Goal: Check status: Check status

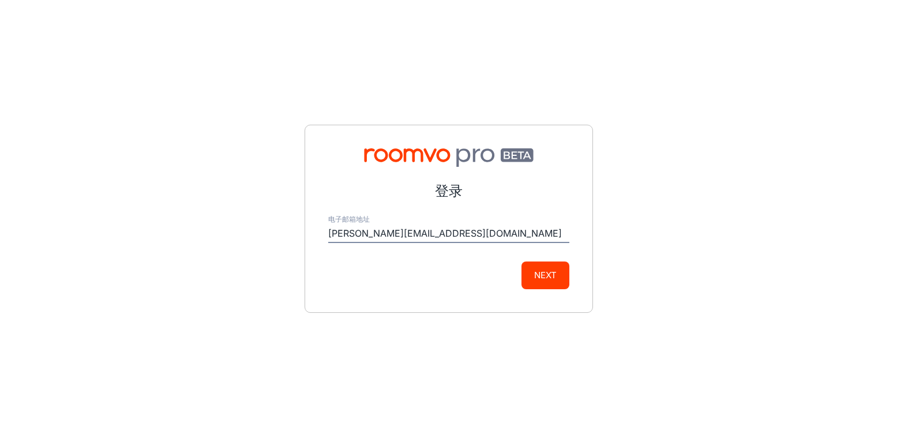
type input "[PERSON_NAME][EMAIL_ADDRESS][DOMAIN_NAME]"
click at [554, 270] on button "Next" at bounding box center [545, 275] width 48 height 28
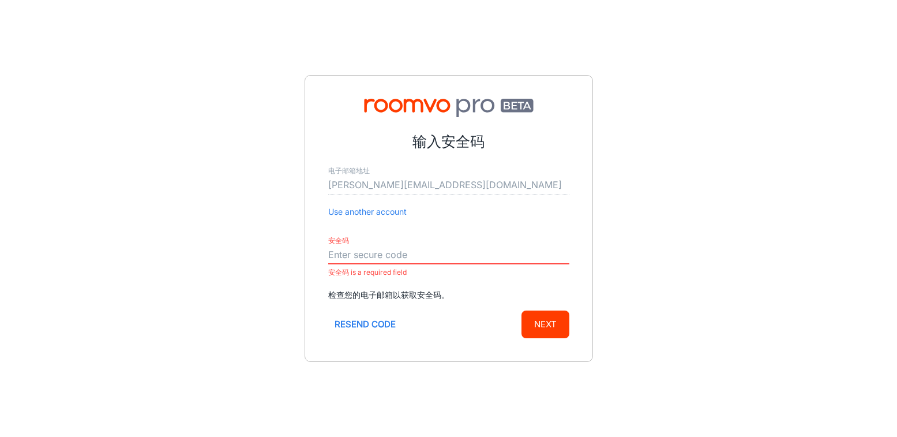
click at [376, 248] on input "安全码" at bounding box center [448, 255] width 241 height 18
paste input "778401"
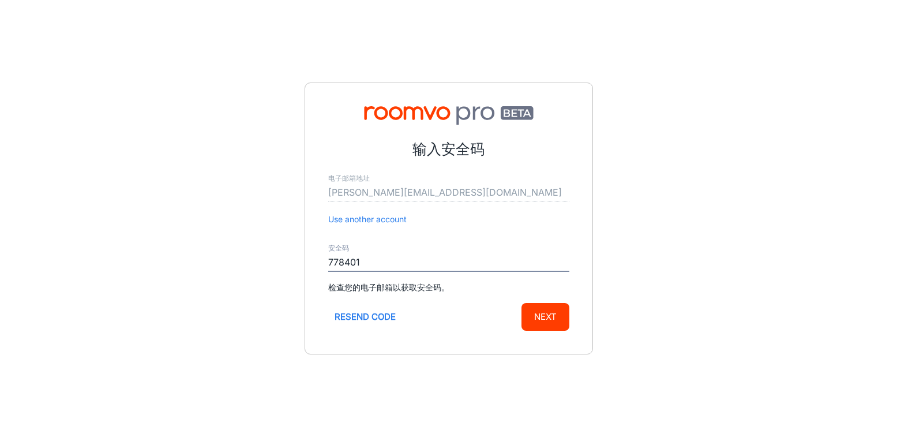
type input "778401"
click at [549, 326] on button "Next" at bounding box center [545, 317] width 48 height 28
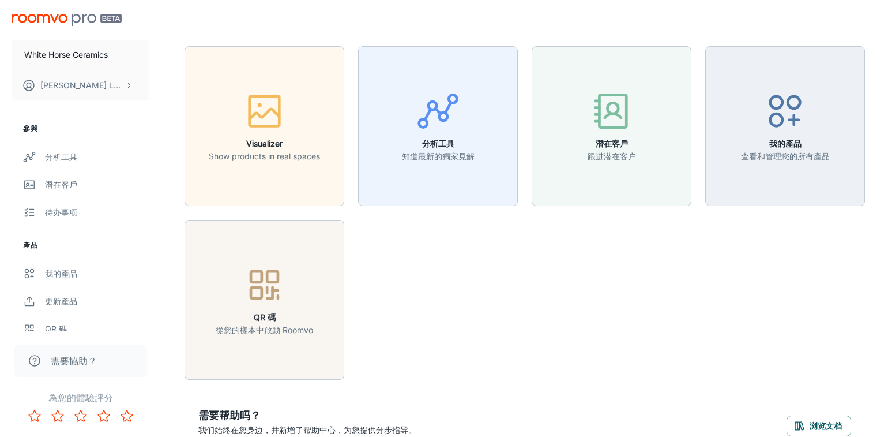
scroll to position [14, 0]
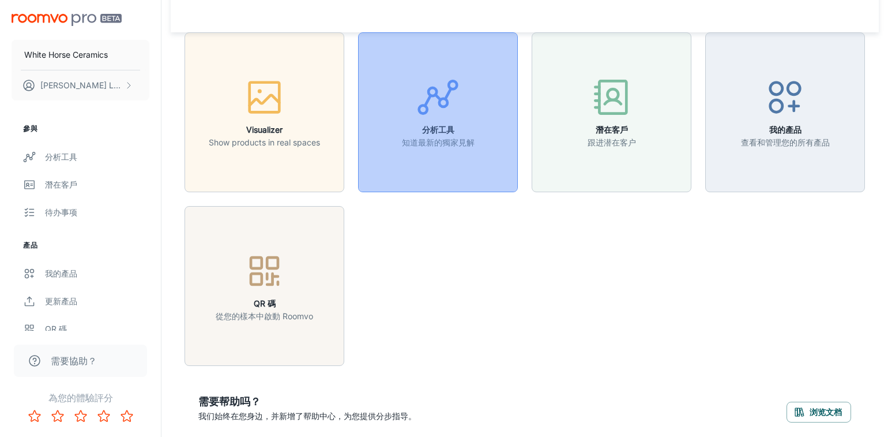
click at [432, 144] on p "知道最新的獨家見解" at bounding box center [438, 142] width 73 height 13
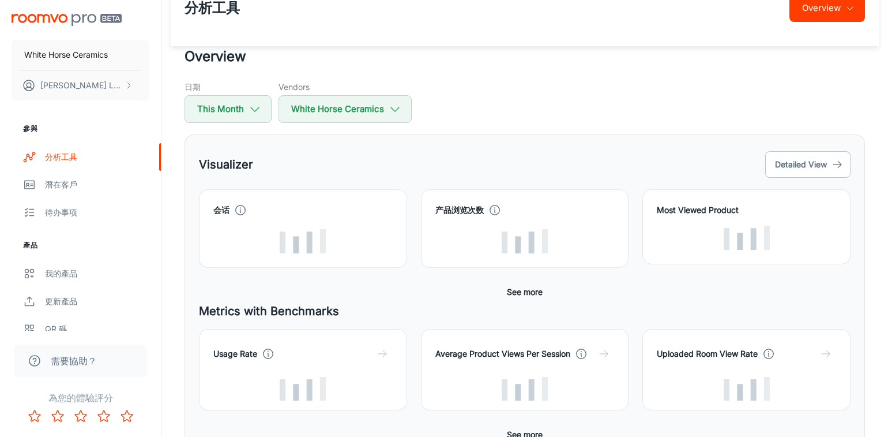
scroll to position [37, 0]
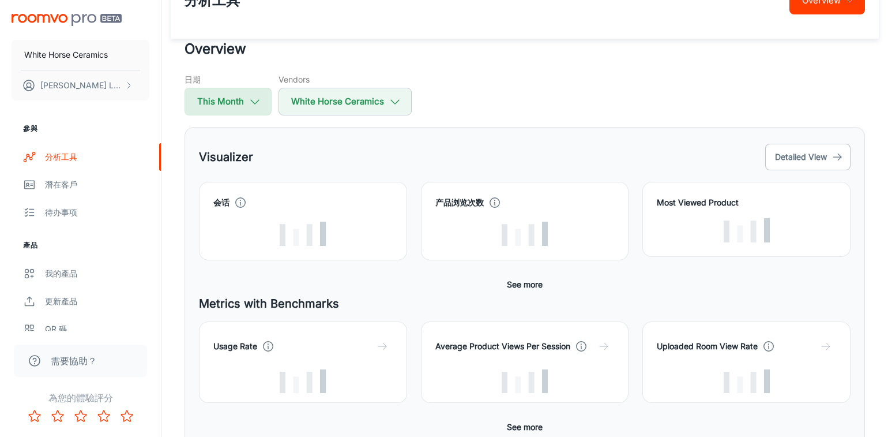
click at [235, 101] on button "This Month" at bounding box center [228, 102] width 87 height 28
select select "7"
select select "2025"
select select "7"
select select "2025"
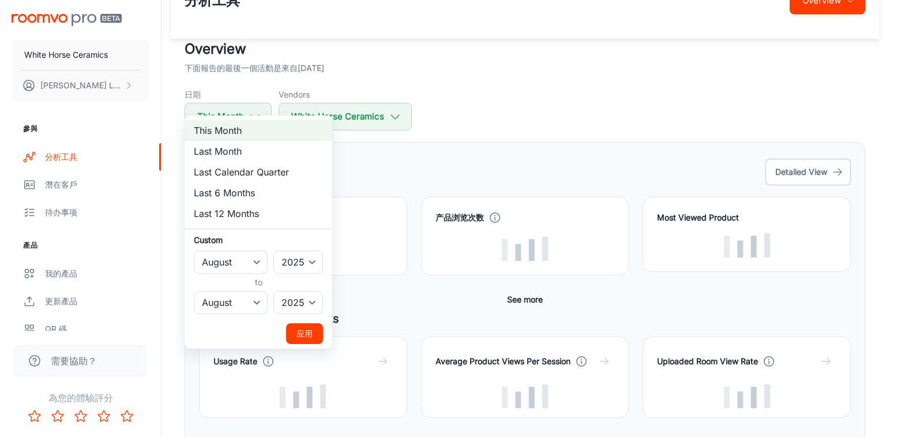
click at [259, 192] on li "Last 6 Months" at bounding box center [259, 192] width 148 height 21
select select "1"
select select "6"
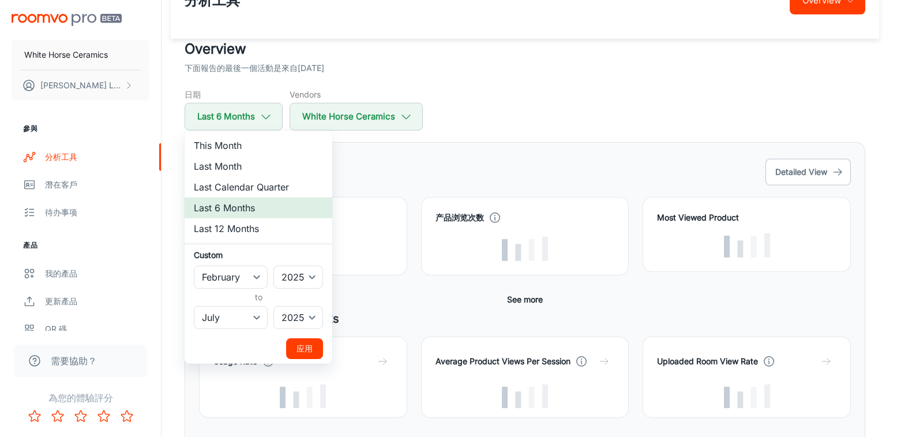
click at [272, 202] on li "Last 6 Months" at bounding box center [259, 207] width 148 height 21
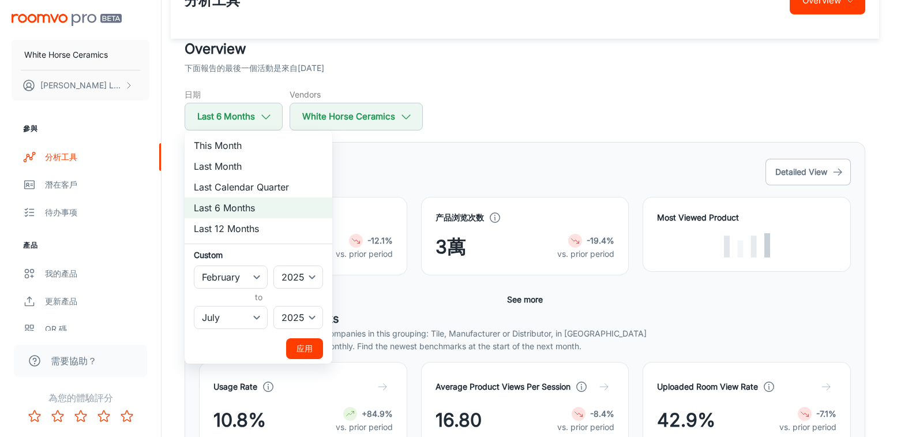
click at [307, 349] on button "应用" at bounding box center [304, 348] width 37 height 21
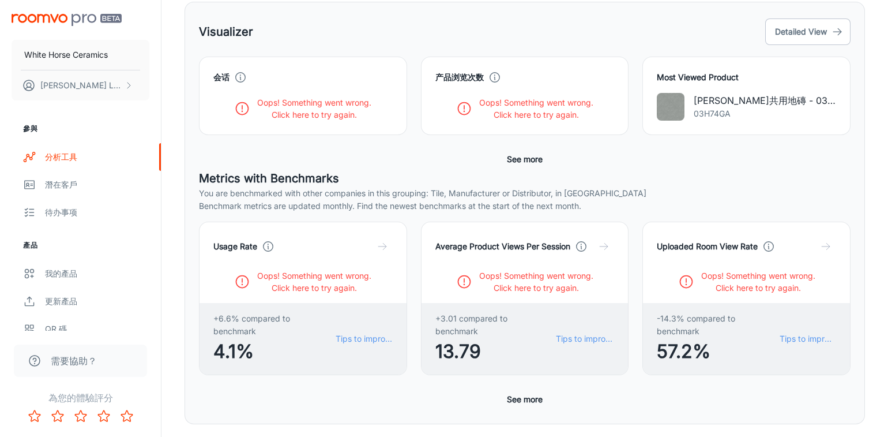
scroll to position [0, 0]
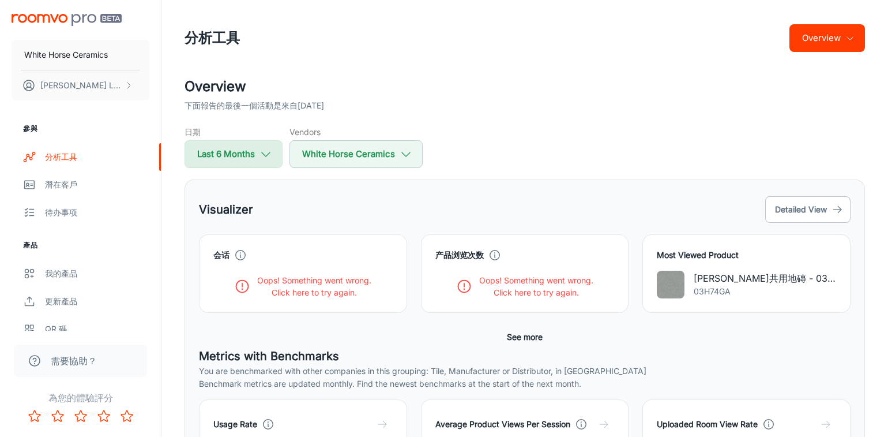
click at [250, 162] on button "Last 6 Months" at bounding box center [234, 154] width 98 height 28
select select "1"
select select "2025"
select select "6"
select select "2025"
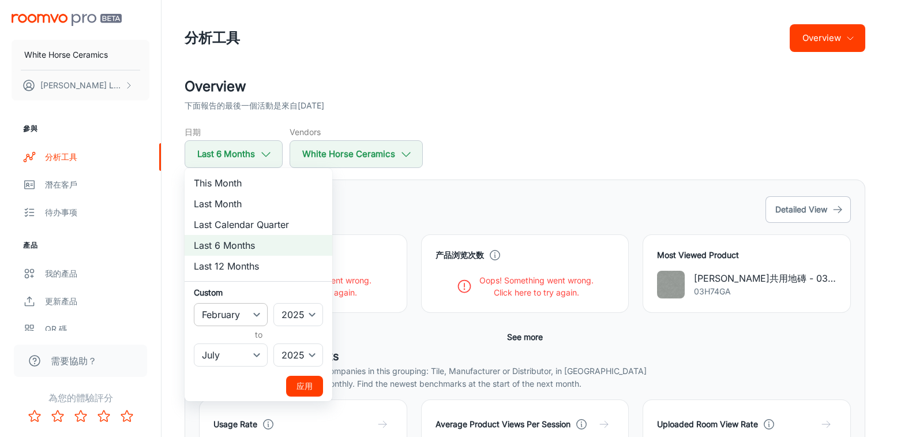
click at [246, 313] on select "January February March April May June July August September October November De…" at bounding box center [231, 314] width 74 height 23
select select "2"
click at [194, 303] on select "January February March April May June July August September October November De…" at bounding box center [231, 314] width 74 height 23
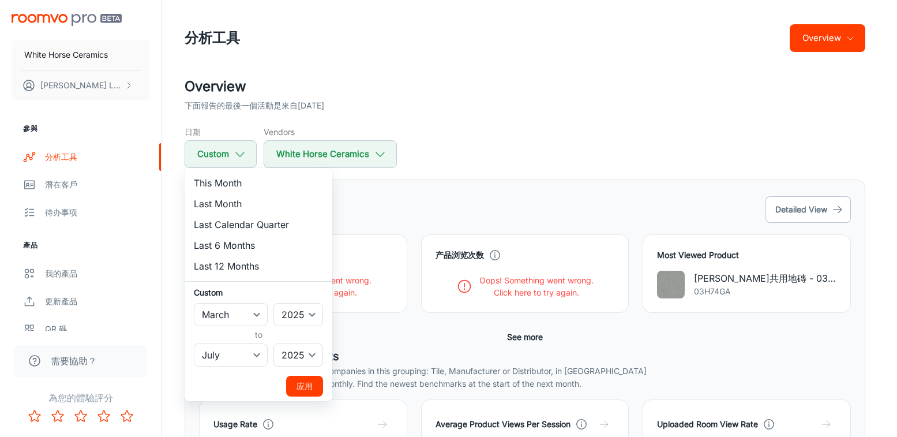
click at [306, 385] on button "应用" at bounding box center [304, 385] width 37 height 21
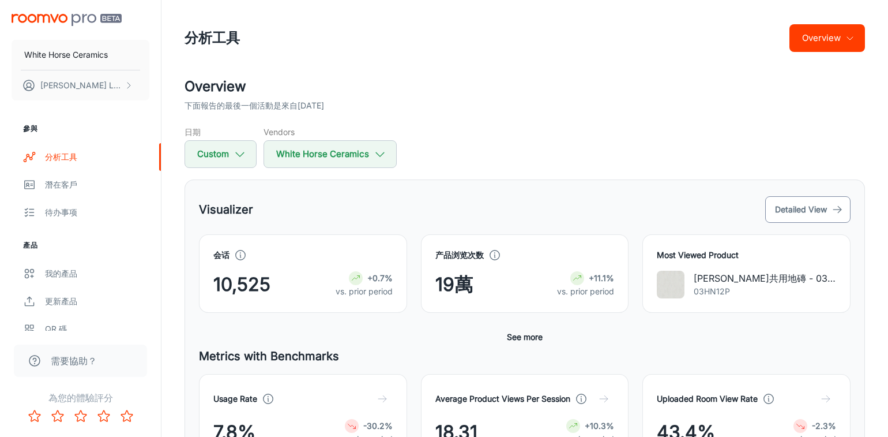
click at [785, 215] on button "Detailed View" at bounding box center [807, 209] width 85 height 27
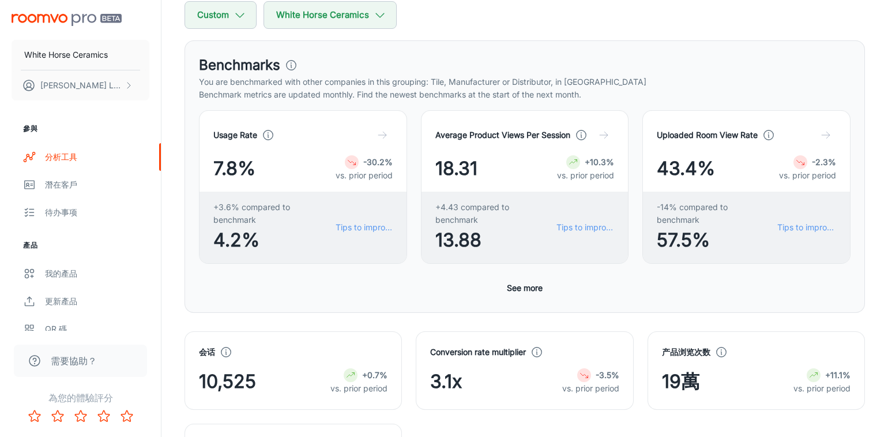
scroll to position [175, 0]
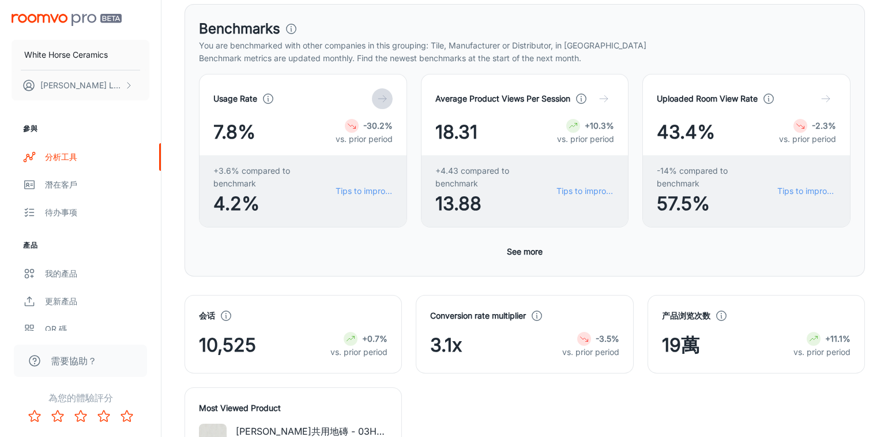
click at [379, 97] on icon "button" at bounding box center [383, 99] width 12 height 12
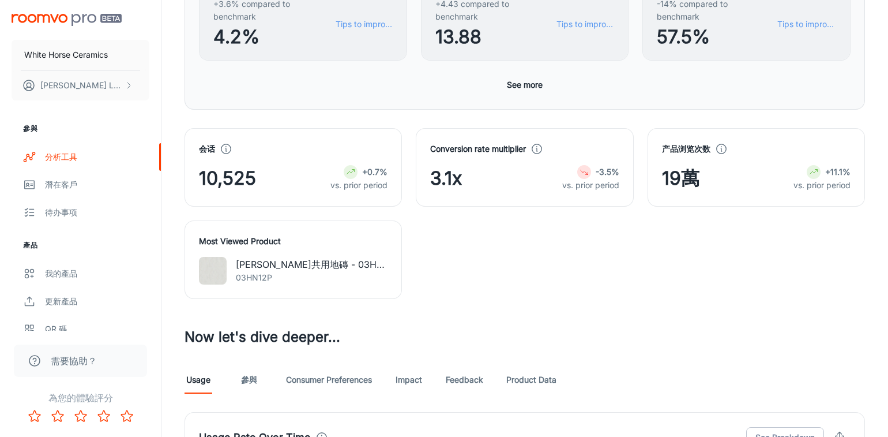
scroll to position [443, 0]
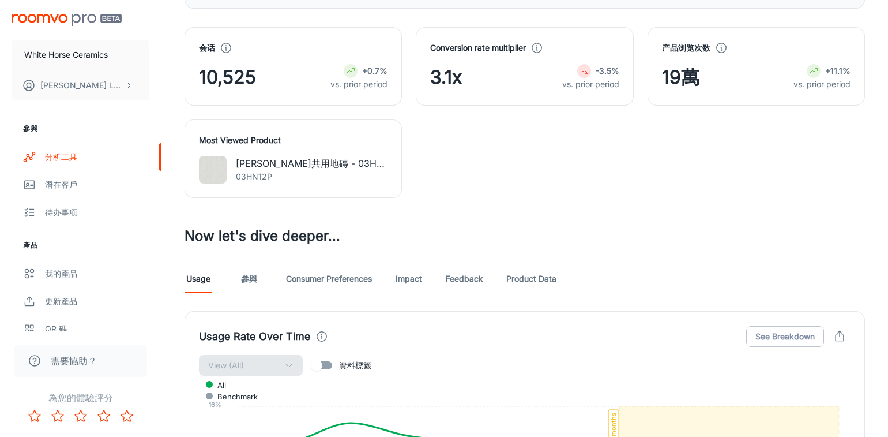
click at [251, 290] on link "參與" at bounding box center [249, 279] width 28 height 28
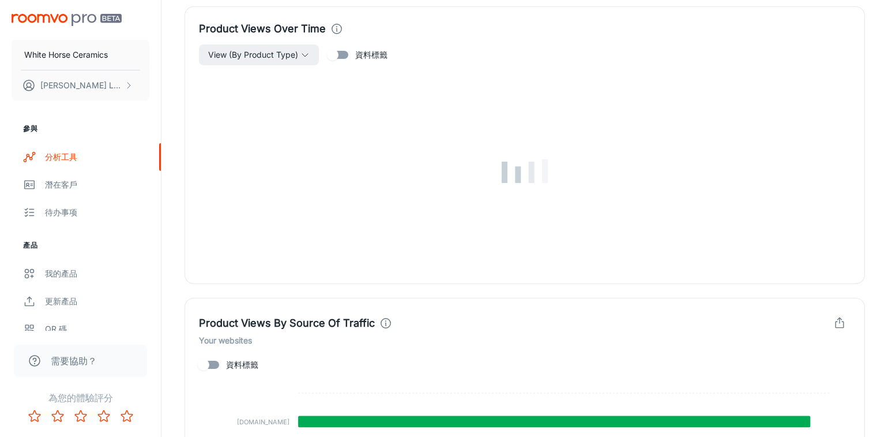
scroll to position [732, 0]
